Goal: Task Accomplishment & Management: Use online tool/utility

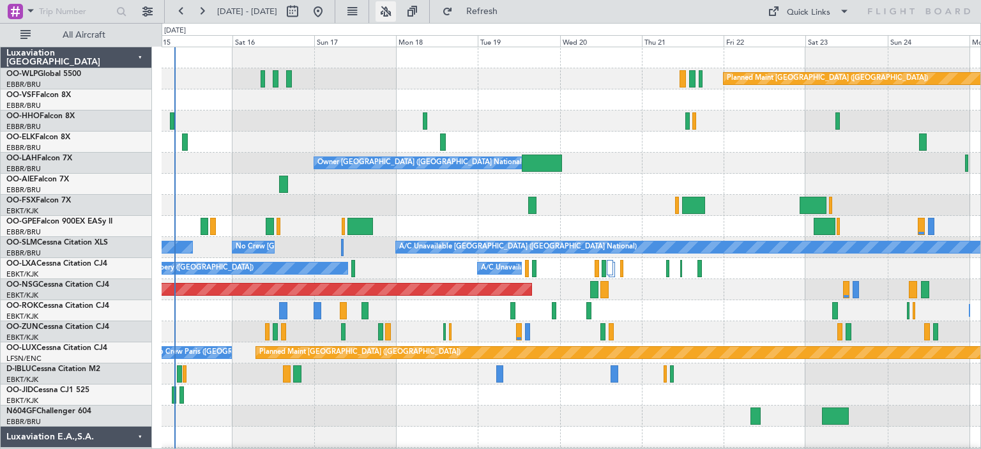
click at [396, 7] on button at bounding box center [386, 11] width 20 height 20
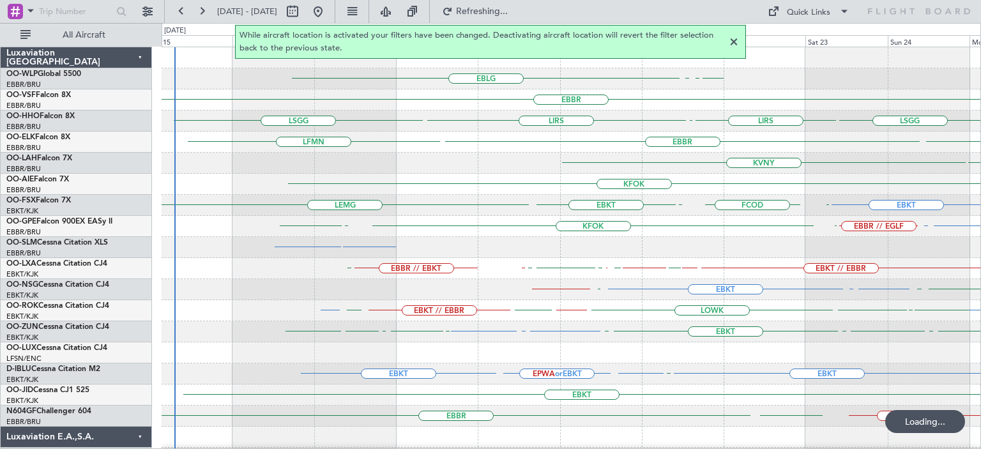
click at [735, 42] on div at bounding box center [733, 42] width 15 height 15
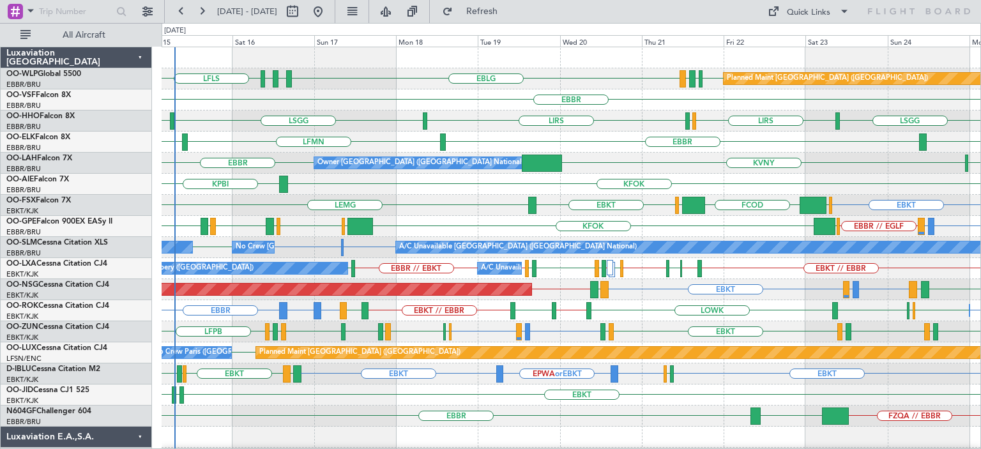
click at [483, 122] on div "LSGG LIRS LSZH LIRS LSGG LIRS A/C Unavailable Geneva (Cointrin)" at bounding box center [571, 121] width 819 height 21
click at [299, 197] on div "EBKT EGGW FCOD LSGG EBKT LEMG" at bounding box center [571, 205] width 819 height 21
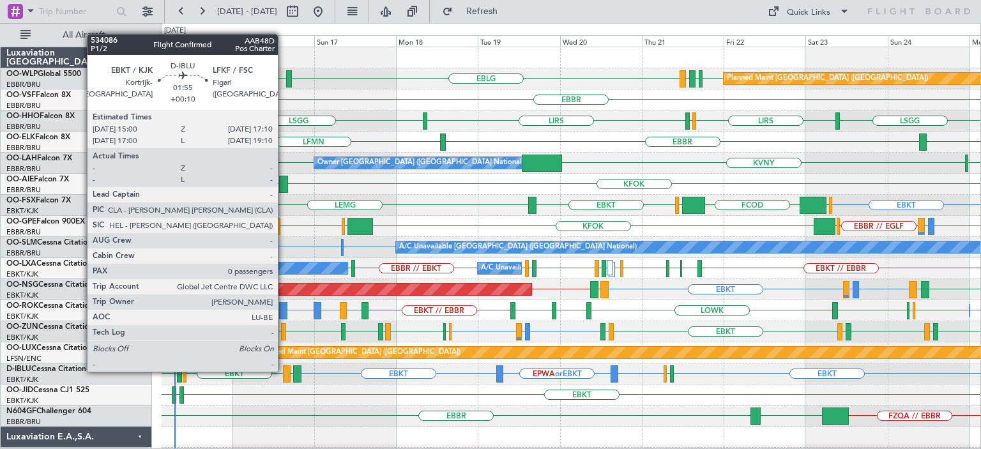
click at [284, 371] on div at bounding box center [287, 373] width 8 height 17
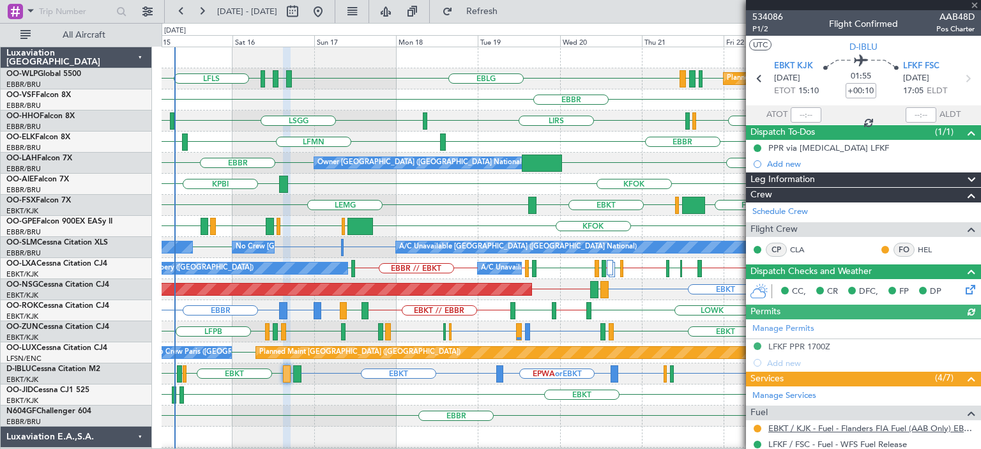
scroll to position [164, 0]
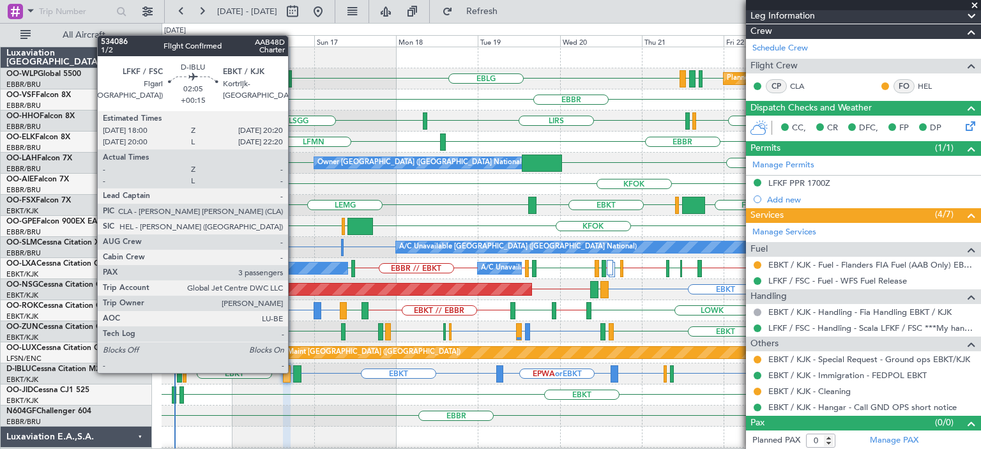
click at [294, 372] on div at bounding box center [297, 373] width 8 height 17
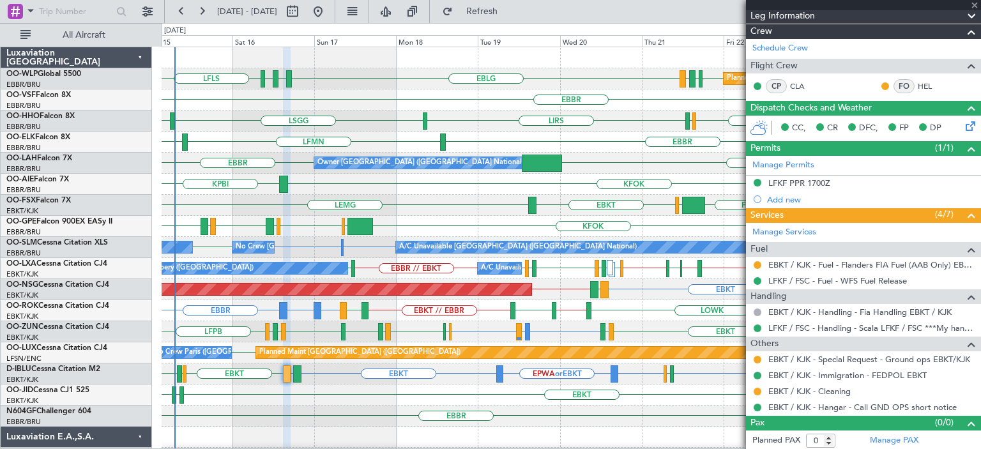
type input "+00:15"
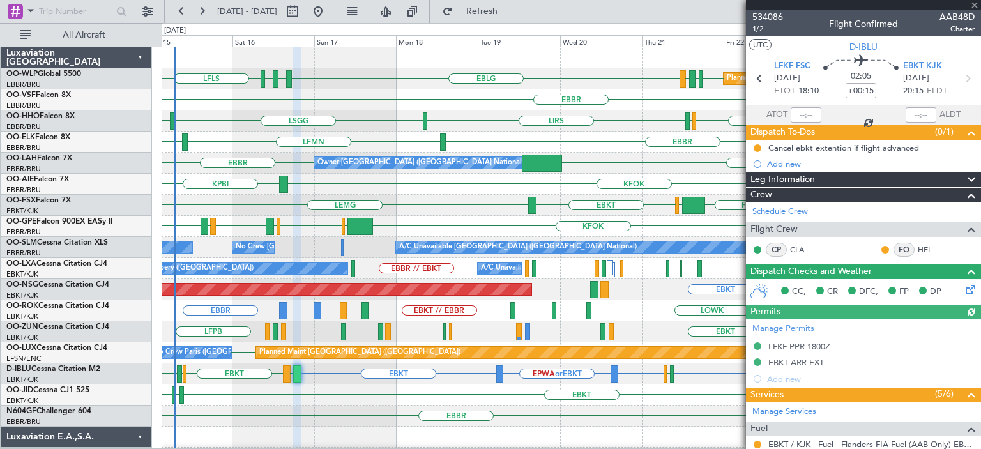
scroll to position [266, 0]
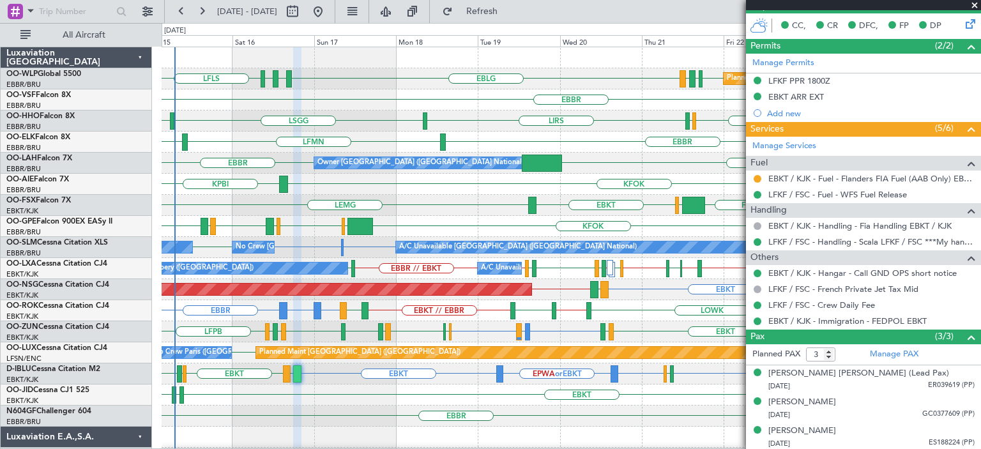
click at [976, 4] on span at bounding box center [975, 6] width 13 height 12
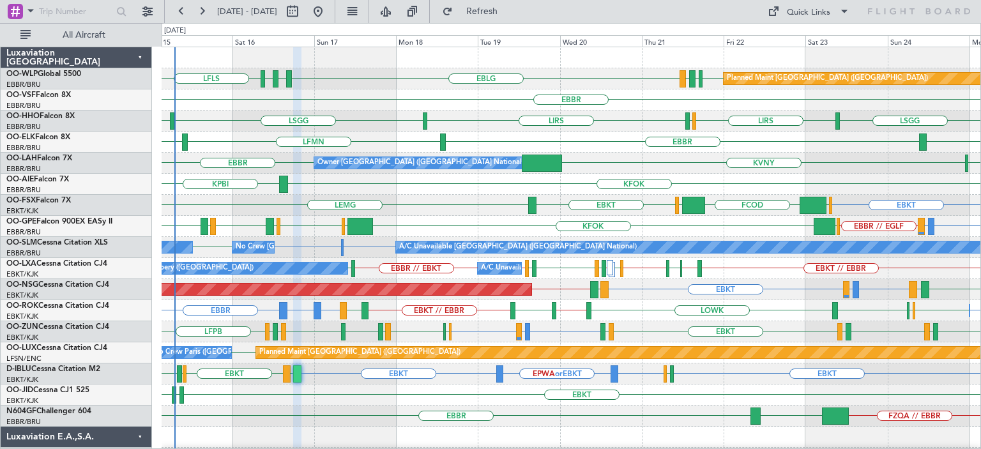
type input "0"
